Goal: Find specific page/section: Find specific page/section

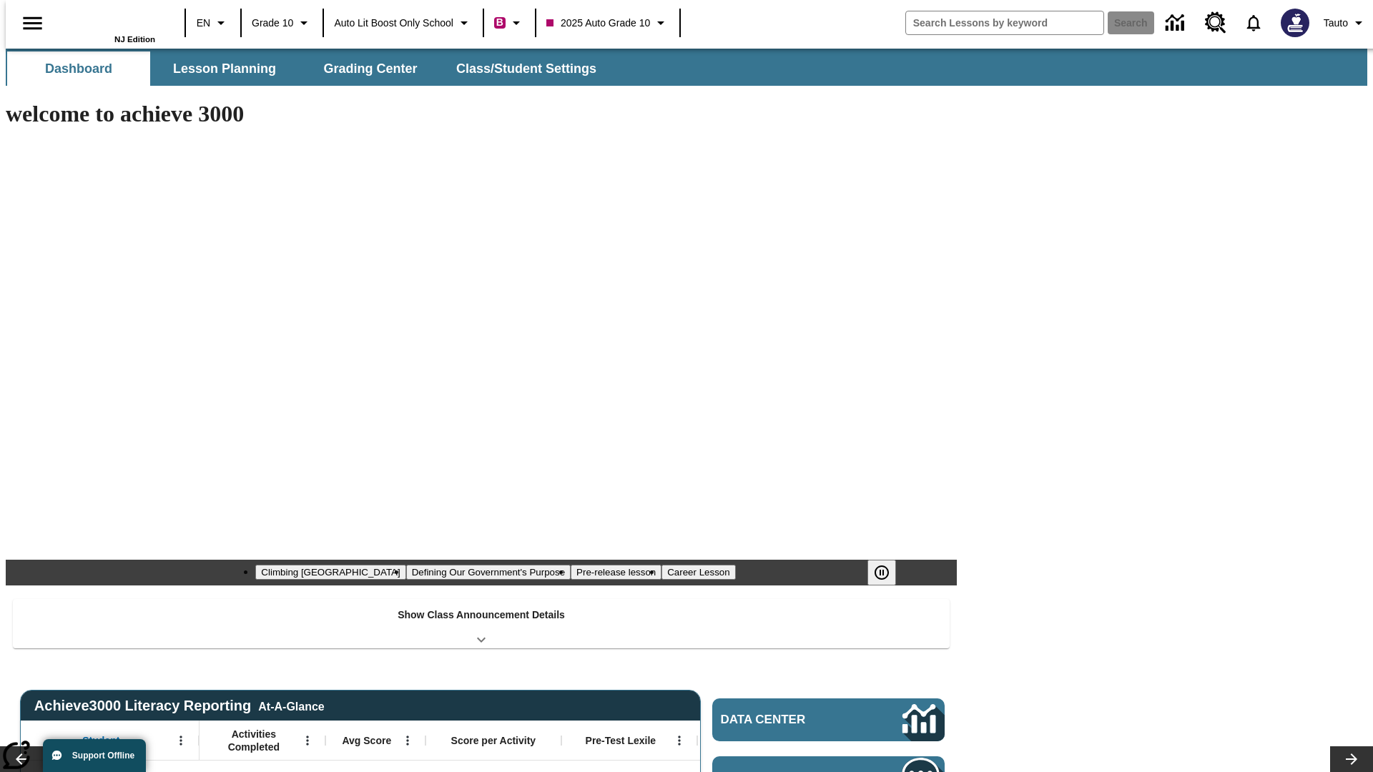
type input "-1"
click at [400, 23] on span "Auto Lit Boost only School" at bounding box center [393, 23] width 119 height 15
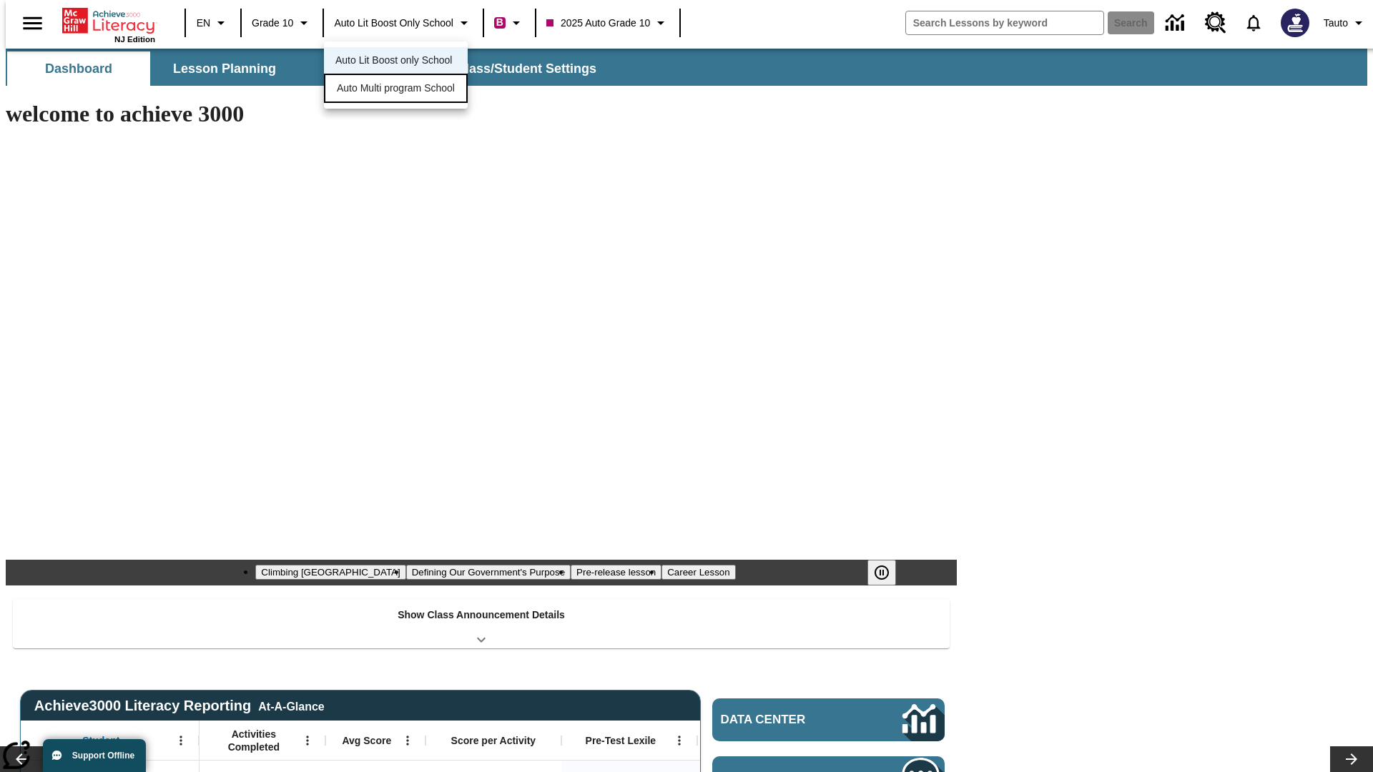
click at [397, 89] on span "Auto Multi program School" at bounding box center [396, 88] width 118 height 15
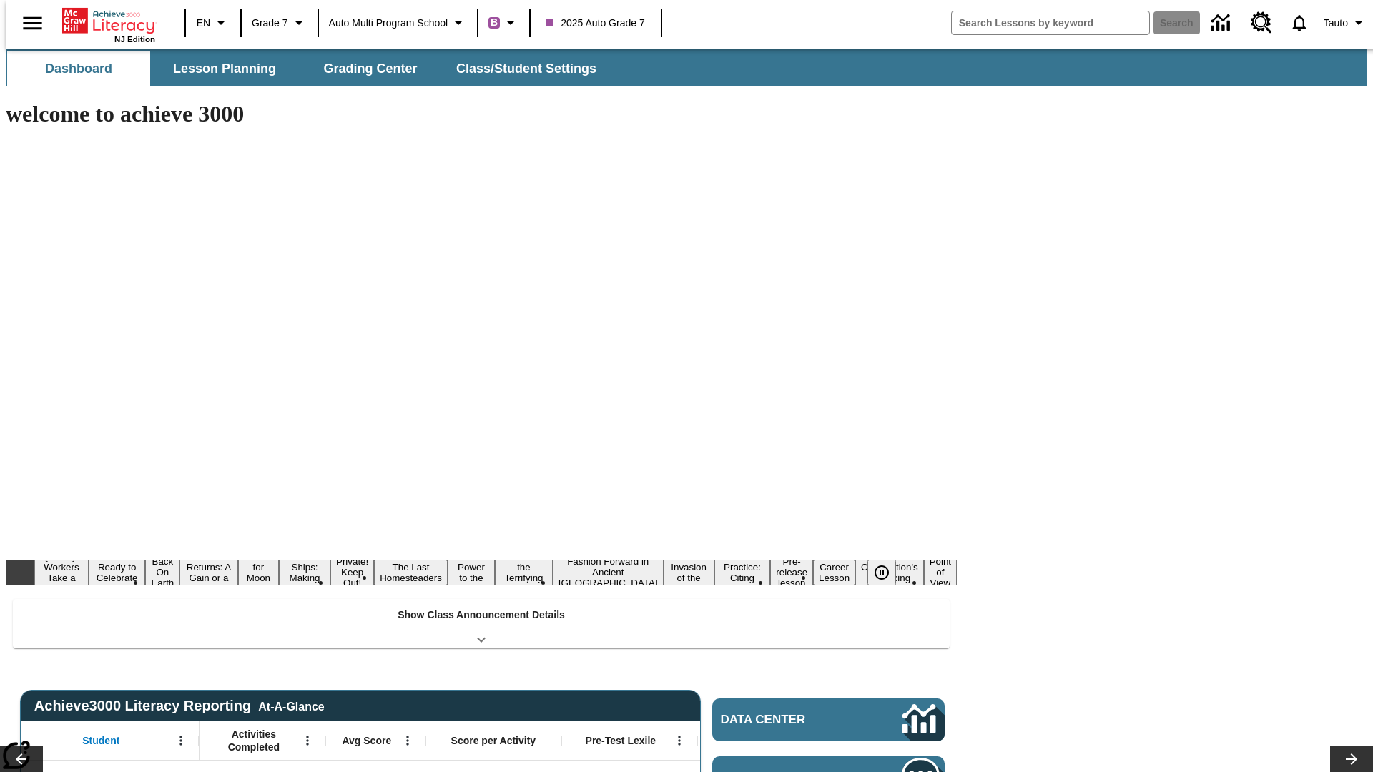
type input "-1"
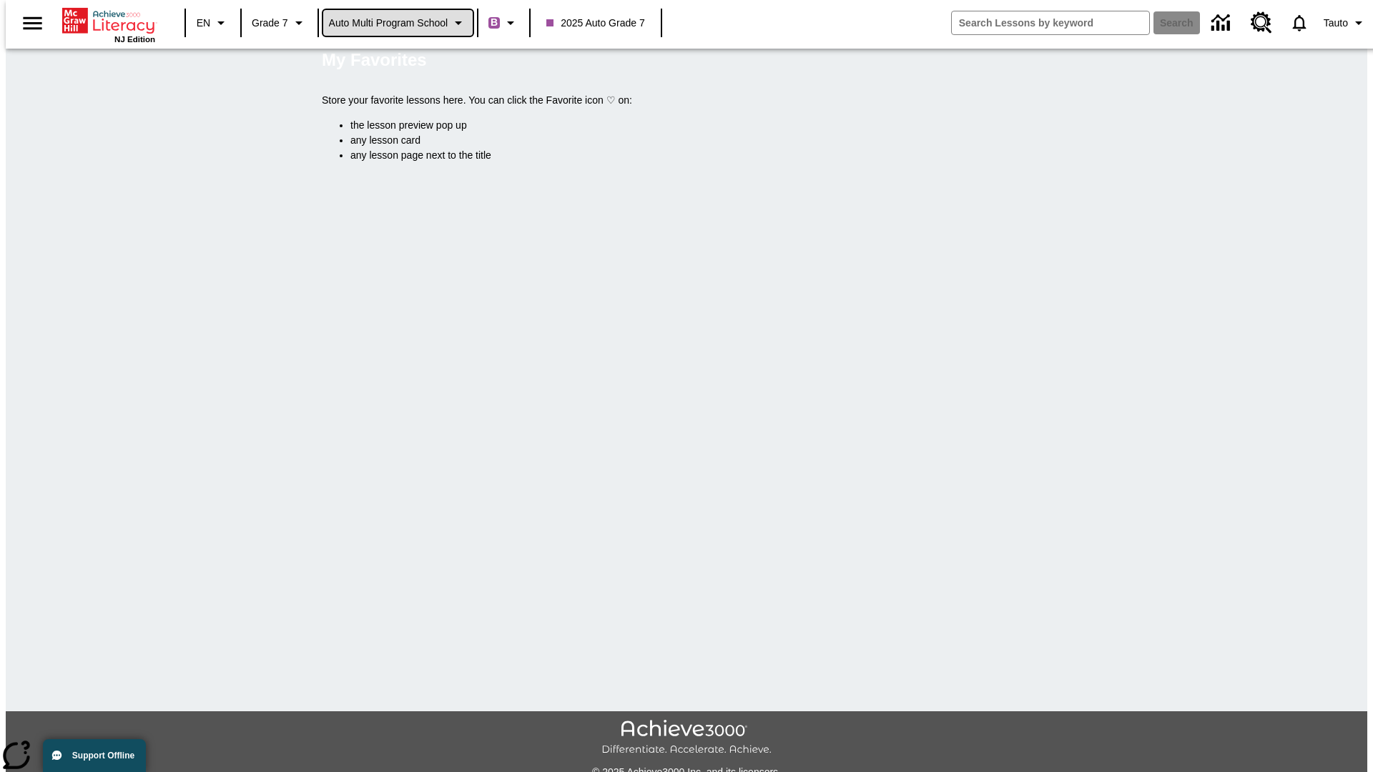
click at [395, 23] on span "Auto Multi program School" at bounding box center [388, 23] width 119 height 15
click at [391, 61] on span "Auto Lit Boost only School" at bounding box center [388, 60] width 117 height 15
